Goal: Transaction & Acquisition: Purchase product/service

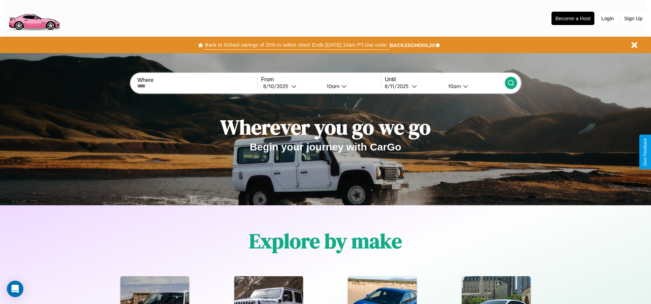
click at [296, 45] on button "Back to School savings of 20% in select cities! Ends [DATE] 10am PT. Use code:" at bounding box center [296, 45] width 186 height 10
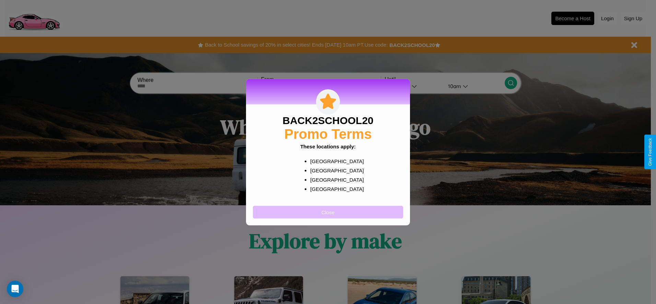
click at [328, 212] on button "Close" at bounding box center [328, 212] width 150 height 13
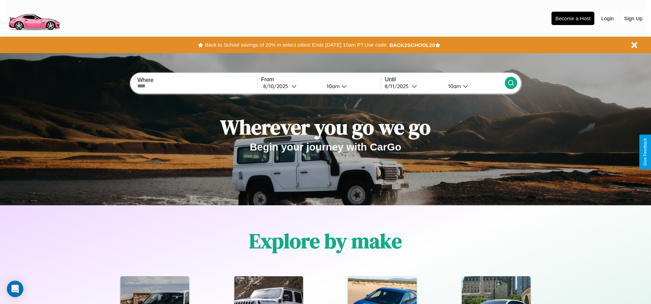
click at [197, 86] on input "text" at bounding box center [197, 85] width 120 height 5
type input "**********"
click at [291, 86] on div "8 / 10 / 2025" at bounding box center [277, 86] width 28 height 7
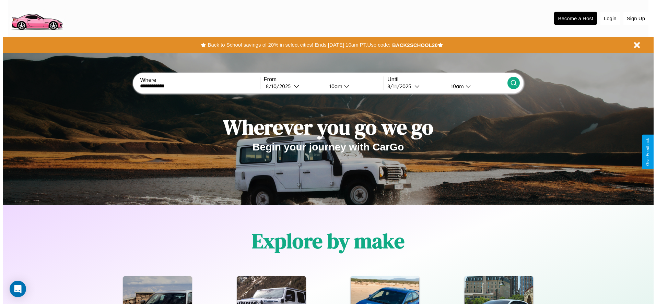
select select "*"
select select "****"
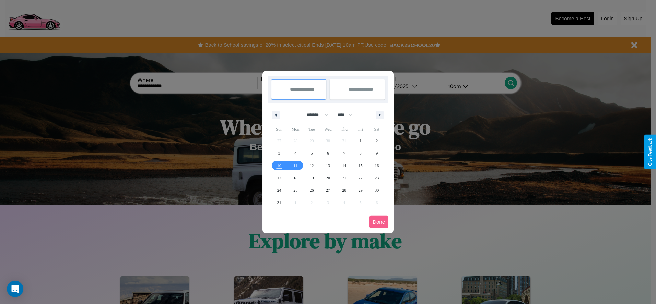
click at [314, 115] on select "******* ******** ***** ***** *** **** **** ****** ********* ******* ******** **…" at bounding box center [315, 114] width 29 height 11
select select "*"
drag, startPoint x: 348, startPoint y: 115, endPoint x: 328, endPoint y: 138, distance: 30.1
click at [348, 115] on select "**** **** **** **** **** **** **** **** **** **** **** **** **** **** **** ****…" at bounding box center [344, 114] width 21 height 11
select select "****"
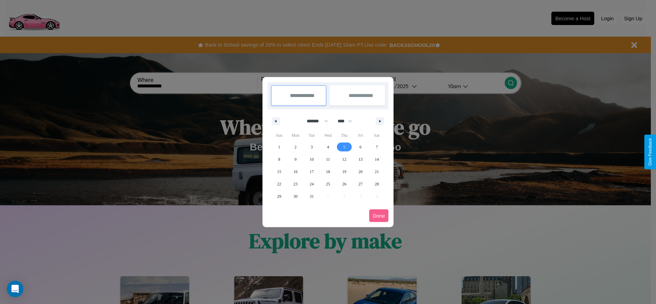
click at [344, 147] on span "5" at bounding box center [344, 147] width 2 height 12
type input "**********"
click at [295, 159] on span "9" at bounding box center [295, 159] width 2 height 12
type input "**********"
click at [379, 216] on button "Done" at bounding box center [378, 216] width 19 height 13
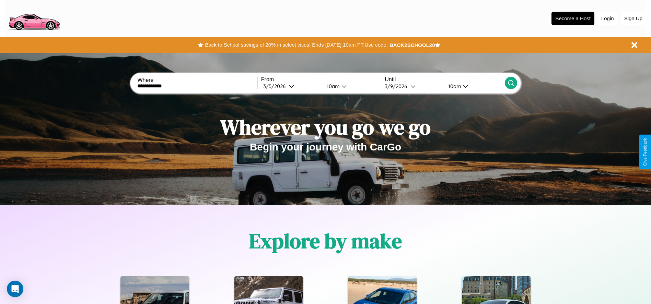
click at [332, 86] on div "10am" at bounding box center [332, 86] width 18 height 7
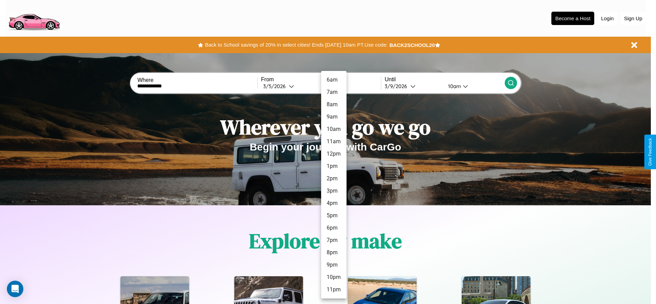
click at [333, 228] on li "6pm" at bounding box center [333, 228] width 25 height 12
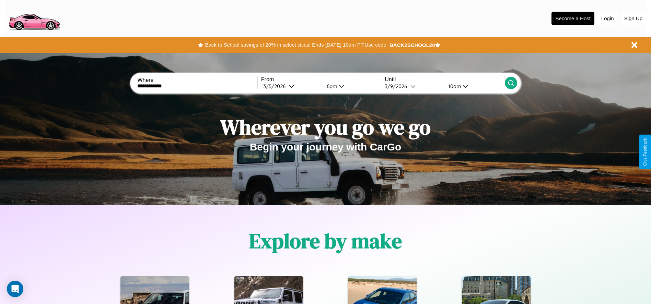
click at [453, 86] on div "10am" at bounding box center [453, 86] width 18 height 7
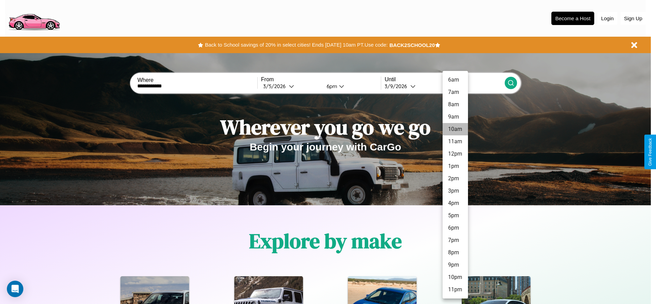
click at [455, 129] on li "10am" at bounding box center [454, 129] width 25 height 12
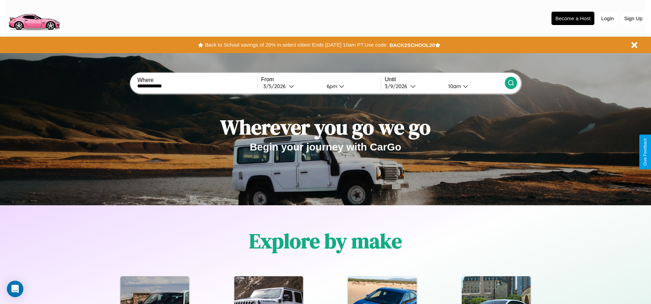
click at [510, 83] on icon at bounding box center [510, 83] width 7 height 7
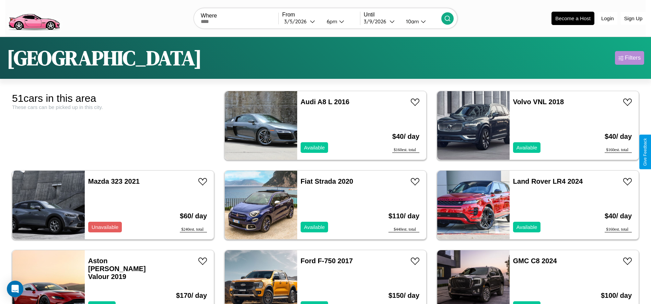
click at [629, 58] on div "Filters" at bounding box center [633, 58] width 16 height 7
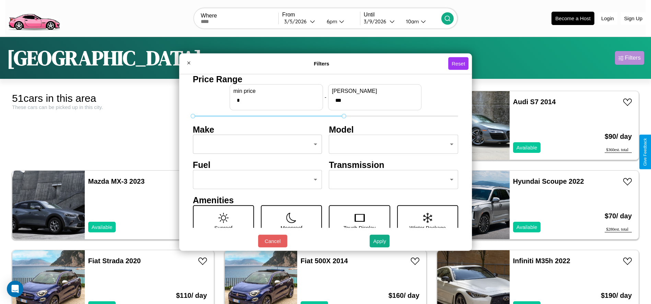
type input "***"
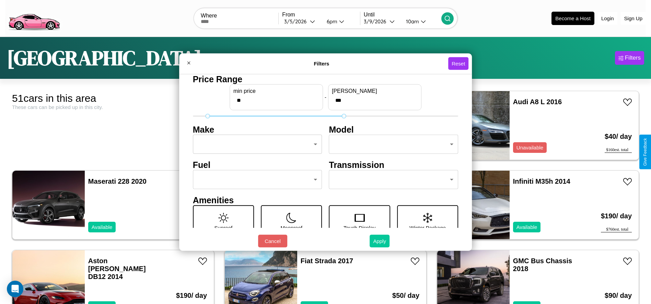
type input "**"
click at [380, 241] on button "Apply" at bounding box center [379, 241] width 20 height 13
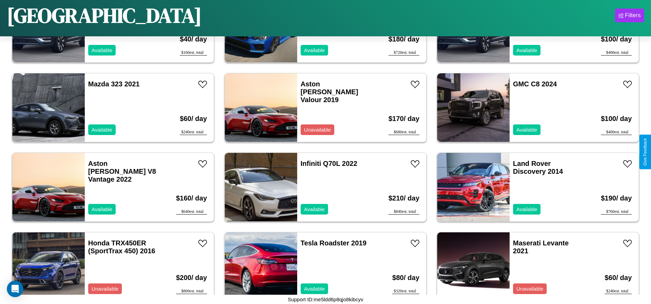
scroll to position [713, 0]
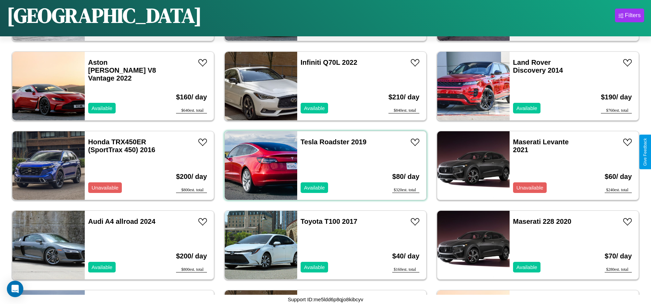
click at [323, 166] on div "Tesla Roadster 2019 Available" at bounding box center [336, 165] width 79 height 69
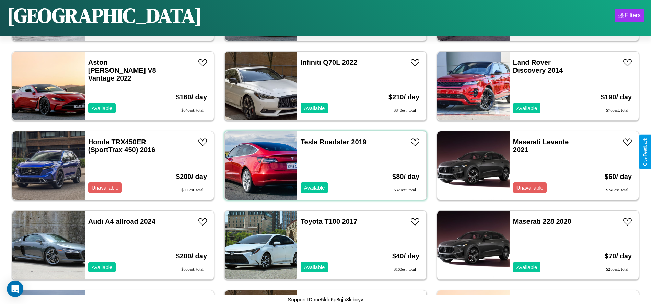
click at [323, 166] on div "Tesla Roadster 2019 Available" at bounding box center [336, 165] width 79 height 69
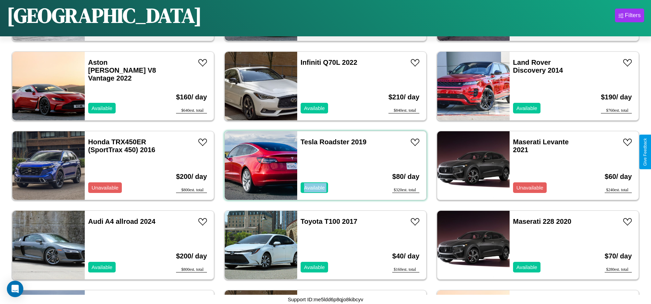
click at [323, 166] on div "Tesla Roadster 2019 Available" at bounding box center [336, 165] width 79 height 69
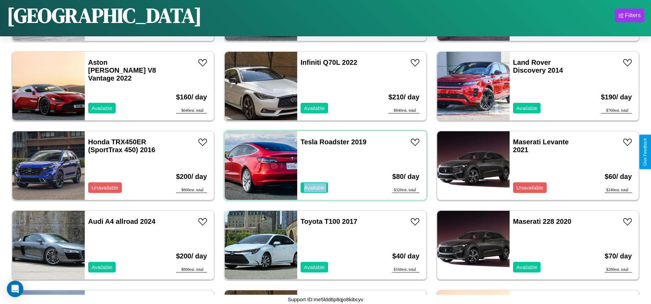
click at [323, 166] on div "Tesla Roadster 2019 Available" at bounding box center [336, 165] width 79 height 69
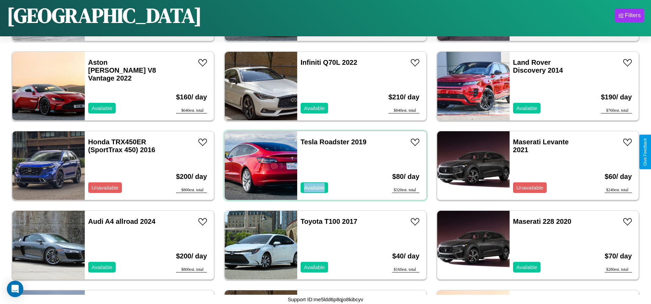
click at [323, 166] on div "Tesla Roadster 2019 Available" at bounding box center [336, 165] width 79 height 69
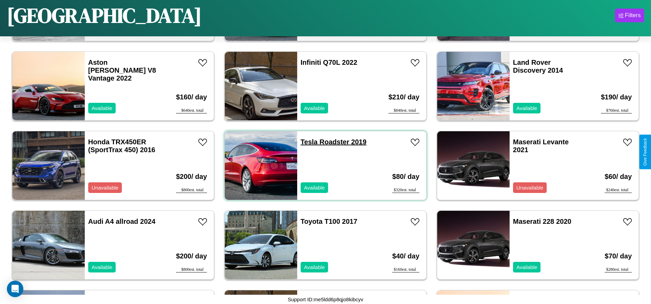
click at [306, 142] on link "Tesla Roadster 2019" at bounding box center [333, 142] width 66 height 8
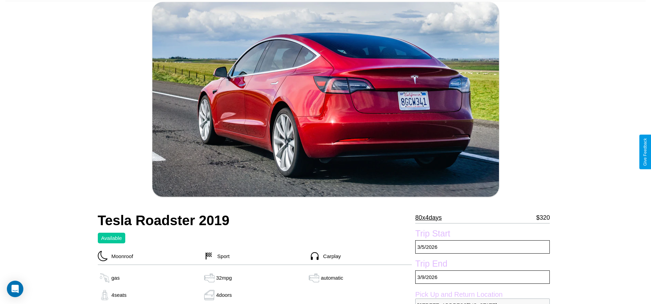
scroll to position [100, 0]
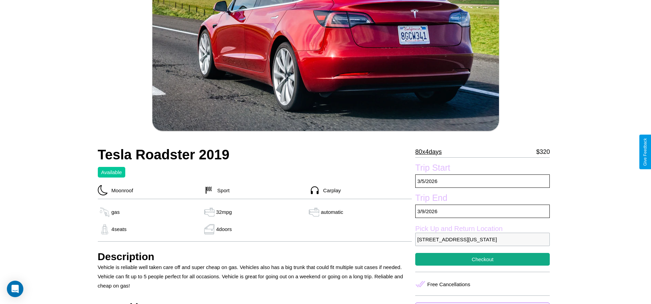
click at [431, 152] on p "80 x 4 days" at bounding box center [428, 151] width 26 height 11
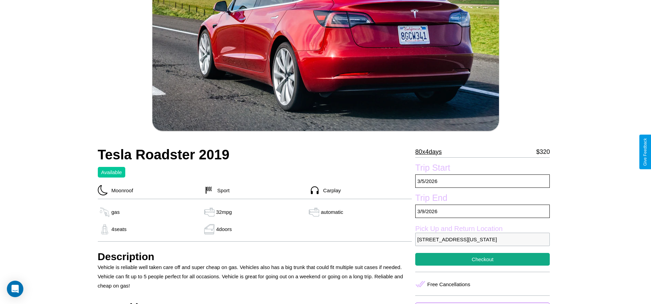
click at [431, 152] on p "80 x 4 days" at bounding box center [428, 151] width 26 height 11
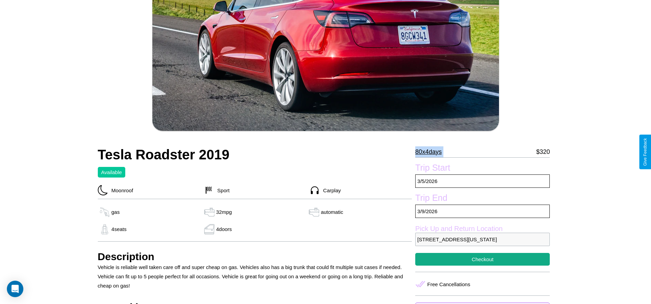
click at [431, 152] on p "80 x 4 days" at bounding box center [428, 151] width 26 height 11
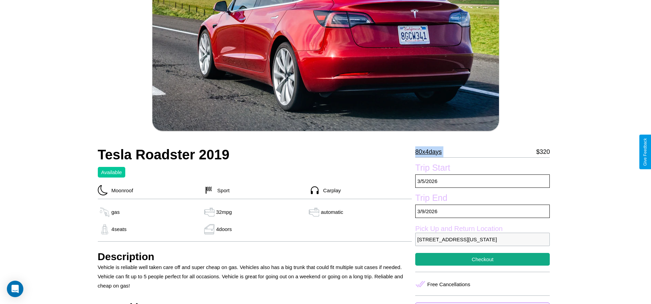
click at [431, 152] on p "80 x 4 days" at bounding box center [428, 151] width 26 height 11
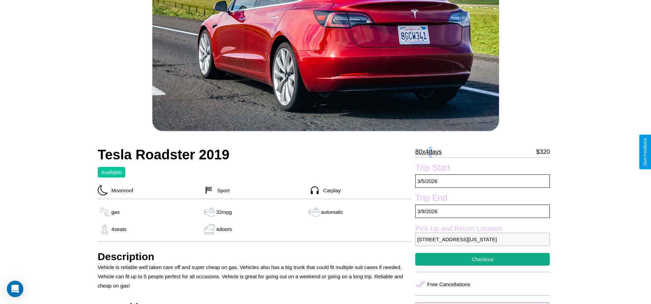
click at [431, 152] on p "80 x 4 days" at bounding box center [428, 151] width 26 height 11
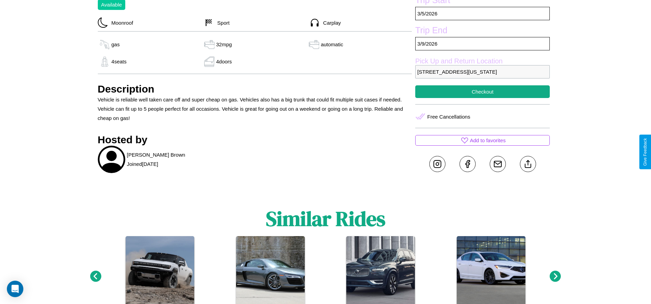
scroll to position [289, 0]
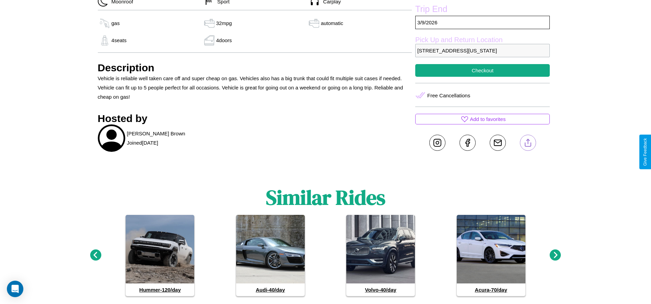
click at [527, 144] on line at bounding box center [527, 141] width 0 height 5
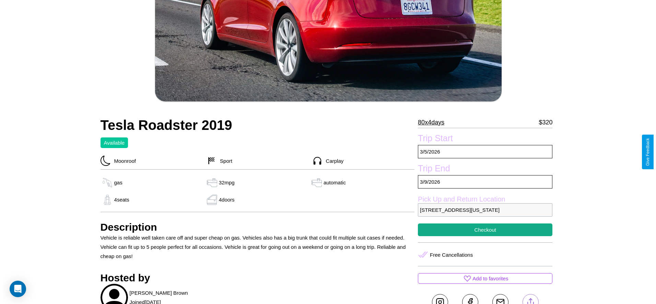
scroll to position [130, 0]
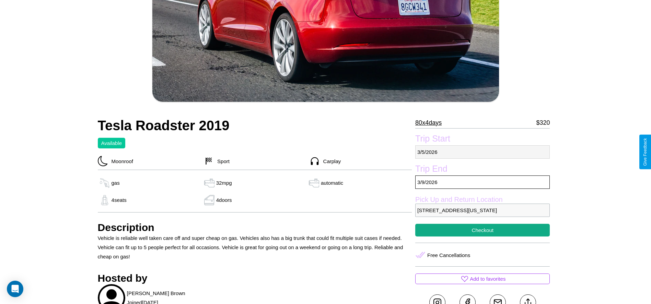
click at [482, 152] on p "[DATE]" at bounding box center [482, 151] width 134 height 13
select select "*"
select select "****"
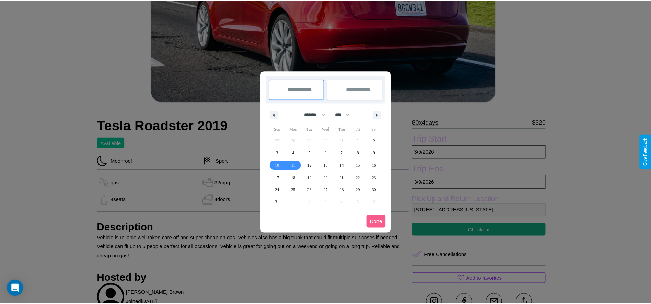
scroll to position [0, 0]
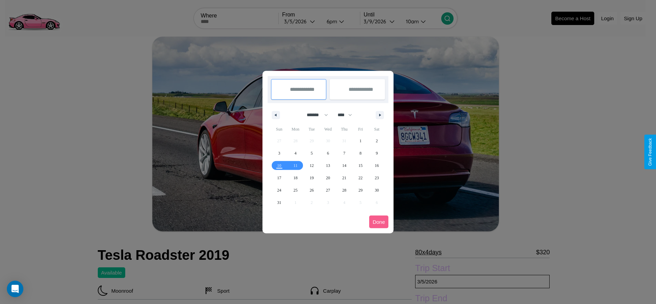
click at [301, 21] on div at bounding box center [328, 152] width 656 height 304
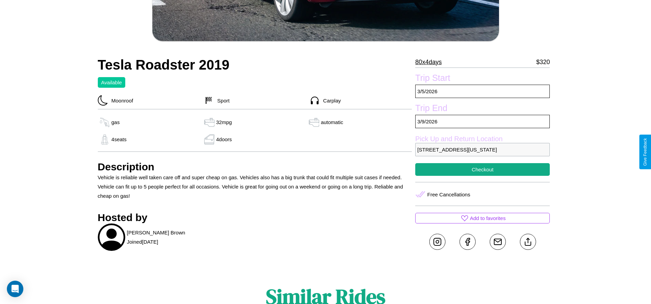
scroll to position [217, 0]
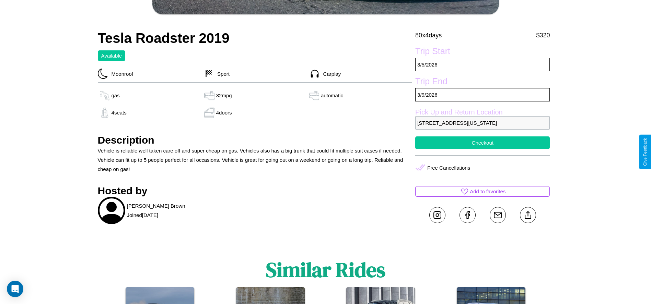
click at [482, 149] on button "Checkout" at bounding box center [482, 142] width 134 height 13
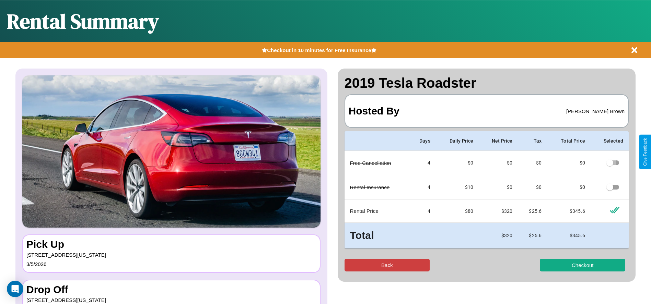
click at [387, 265] on button "Back" at bounding box center [386, 265] width 85 height 13
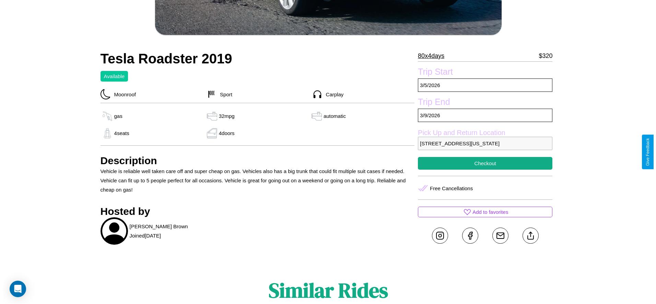
scroll to position [266, 0]
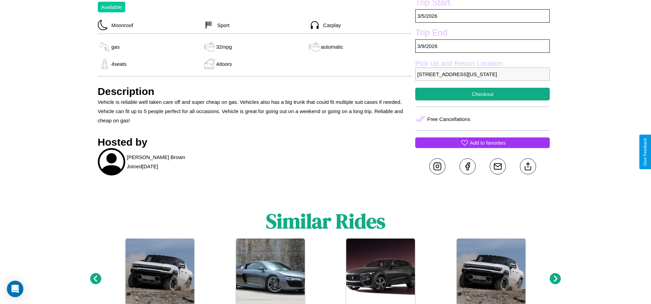
click at [482, 147] on p "Add to favorites" at bounding box center [488, 142] width 36 height 9
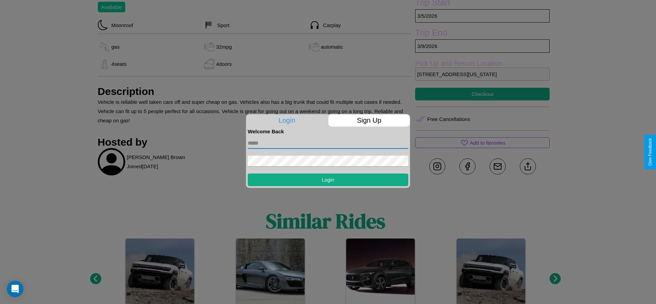
click at [328, 143] on input "text" at bounding box center [328, 143] width 161 height 11
